Goal: Find specific page/section: Find specific page/section

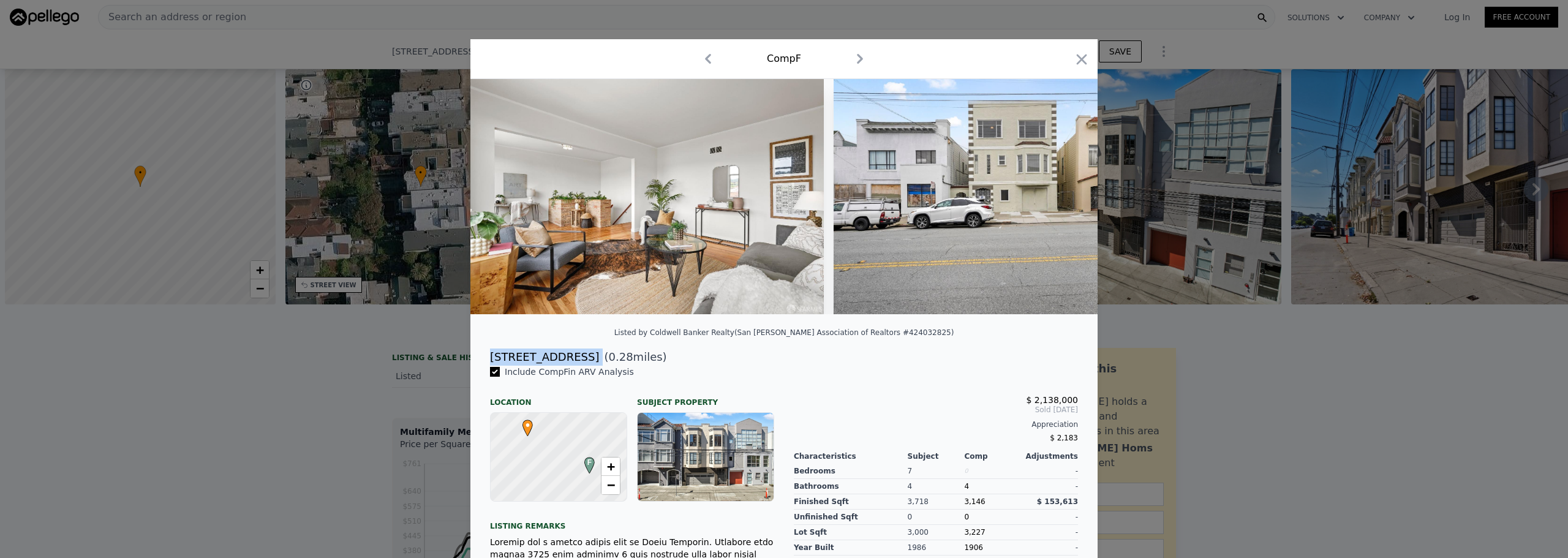
scroll to position [0, 501]
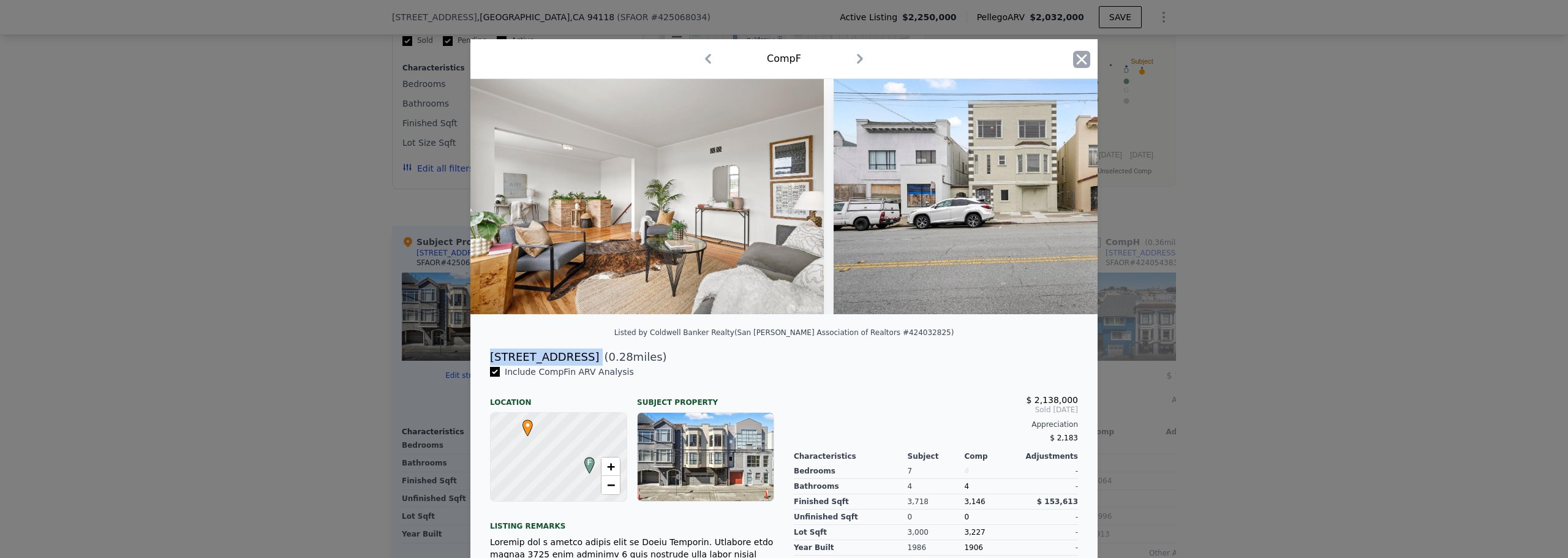
click at [1073, 57] on icon "button" at bounding box center [1082, 60] width 17 height 17
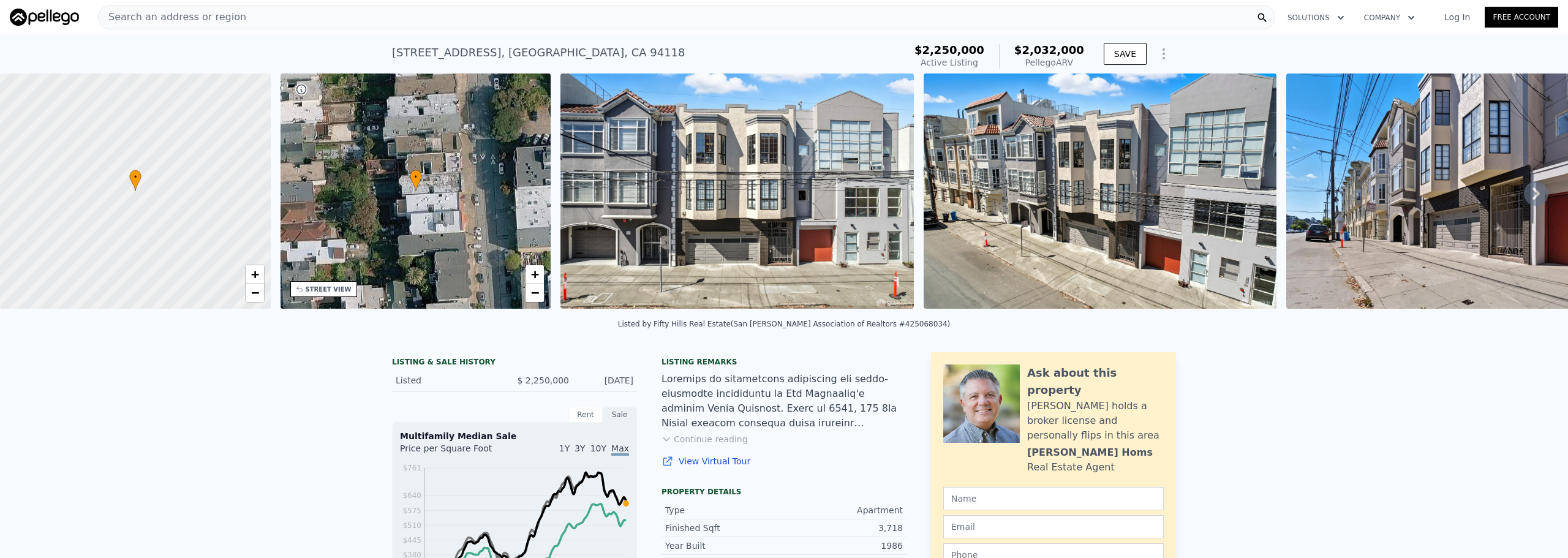
click at [441, 17] on div "Search an address or region" at bounding box center [687, 17] width 1177 height 24
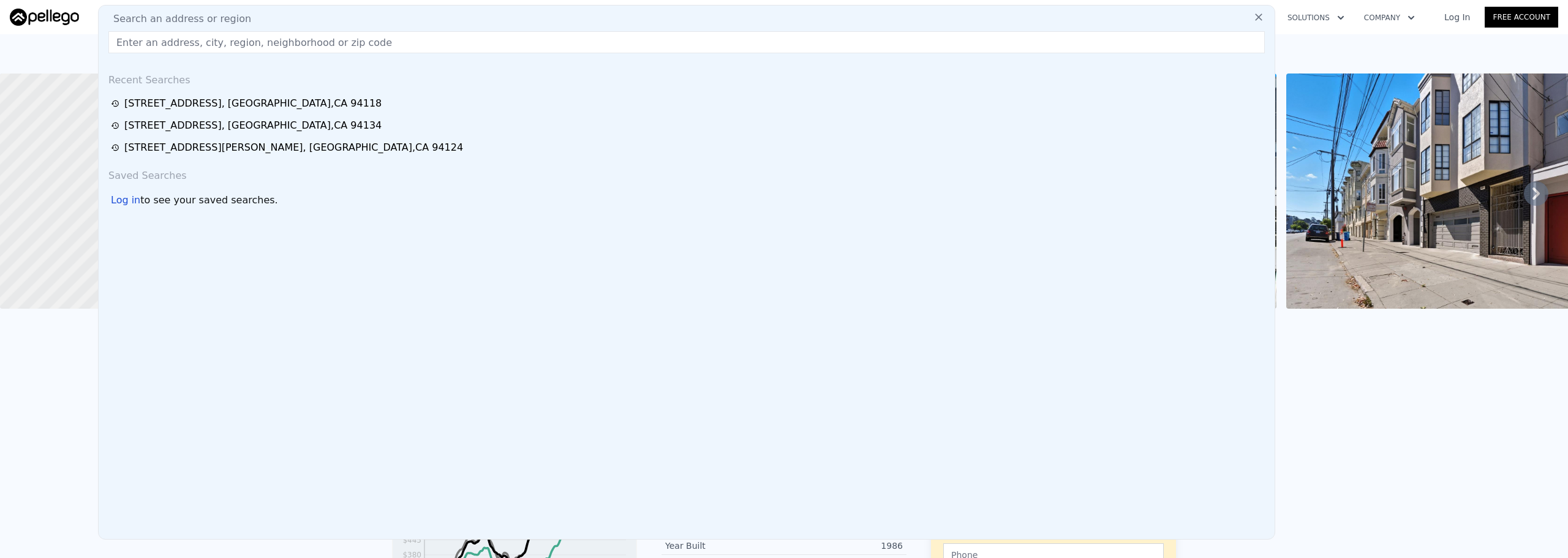
click at [230, 49] on input "text" at bounding box center [687, 42] width 1156 height 22
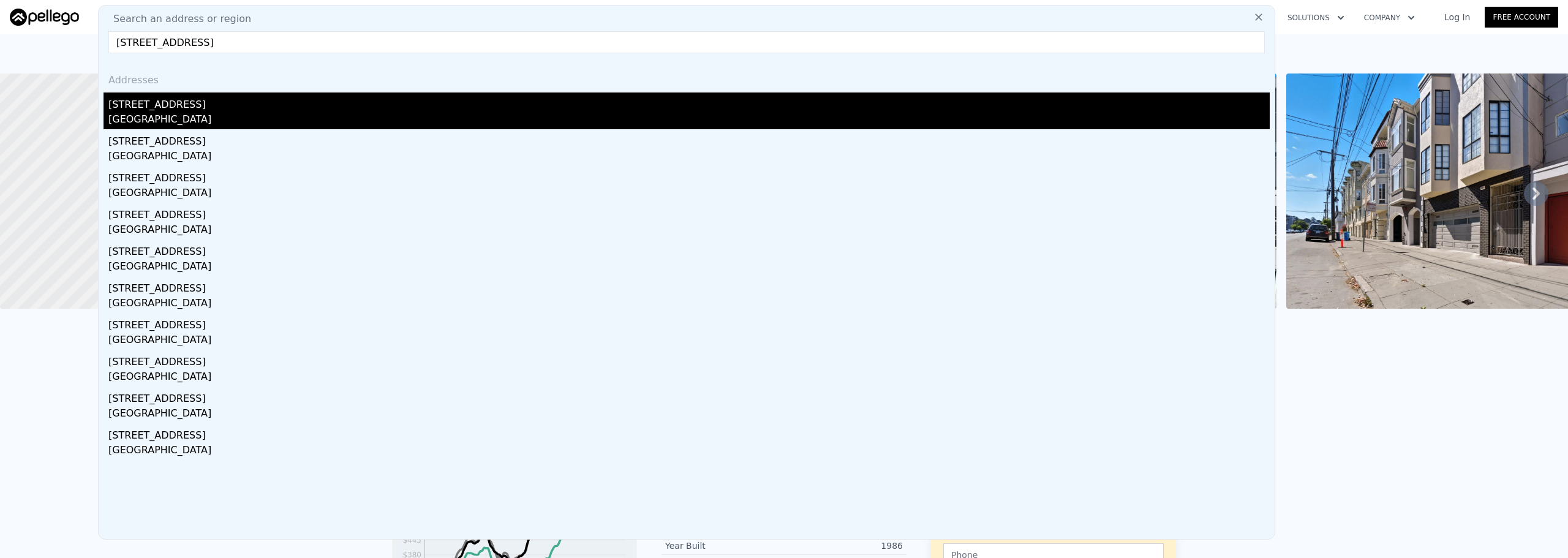
type input "[STREET_ADDRESS]"
click at [463, 113] on div "[GEOGRAPHIC_DATA]" at bounding box center [689, 121] width 1161 height 17
